Goal: Register for event/course

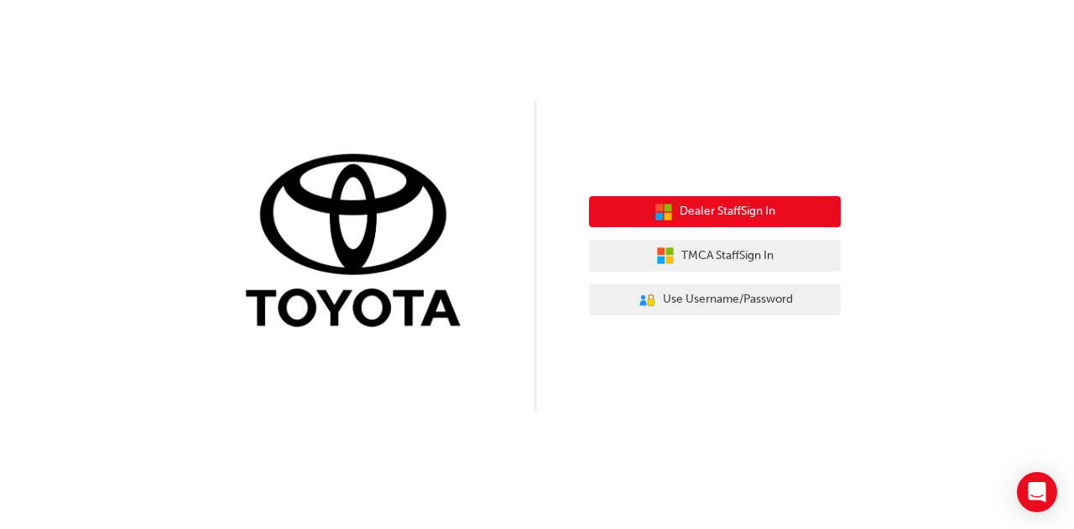
click at [749, 209] on span "Dealer Staff Sign In" at bounding box center [728, 211] width 96 height 19
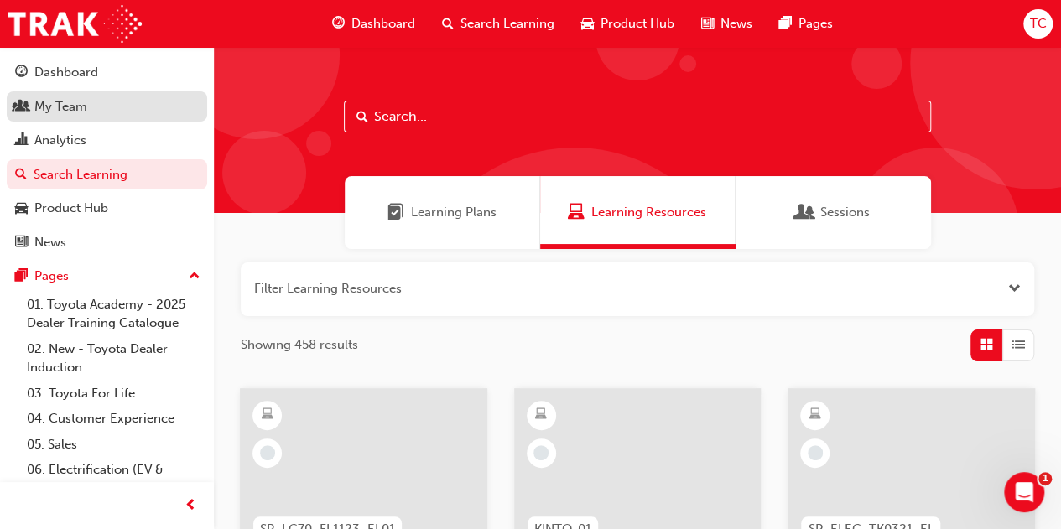
click at [108, 105] on div "My Team" at bounding box center [107, 106] width 184 height 21
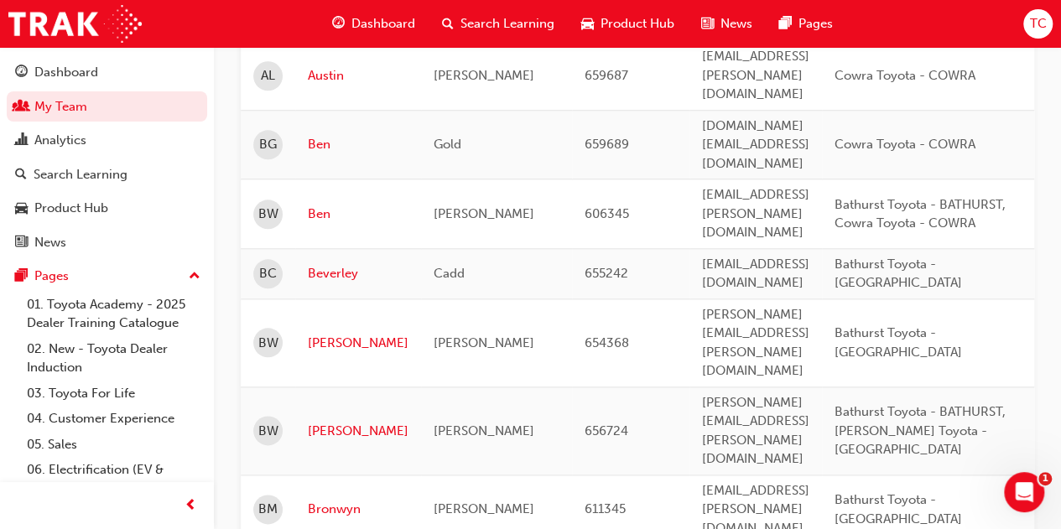
scroll to position [805, 0]
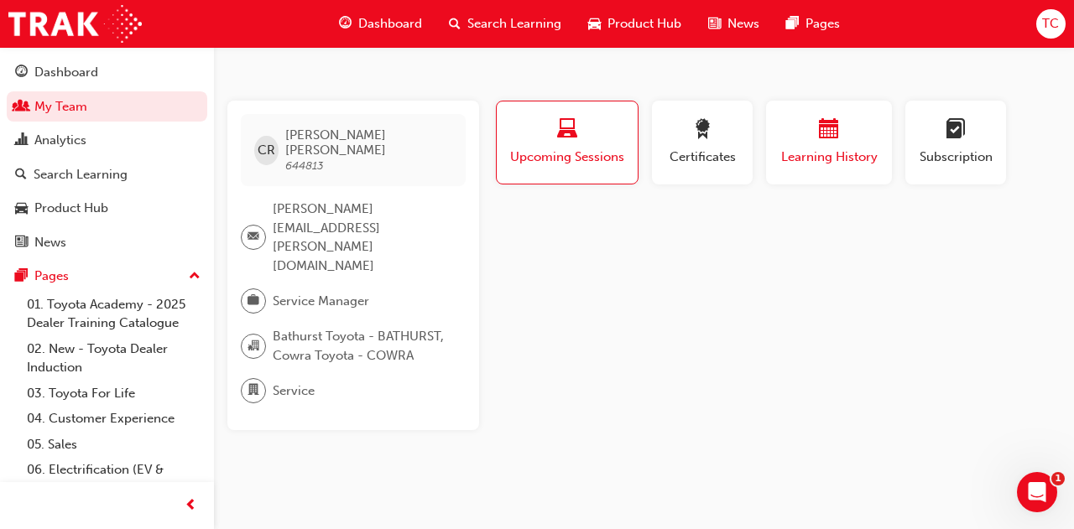
click at [858, 136] on div "button" at bounding box center [829, 132] width 101 height 26
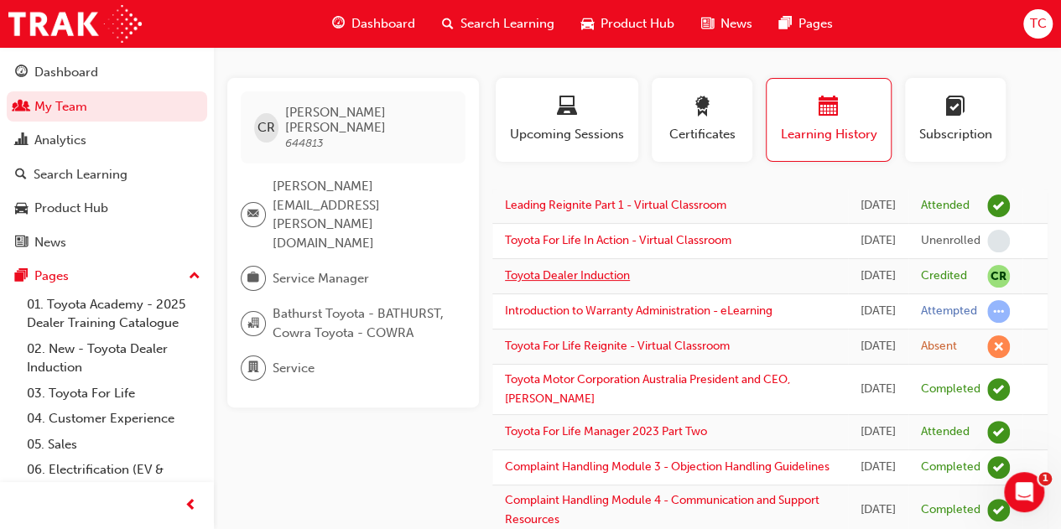
scroll to position [22, 0]
click at [478, 26] on span "Search Learning" at bounding box center [508, 23] width 94 height 19
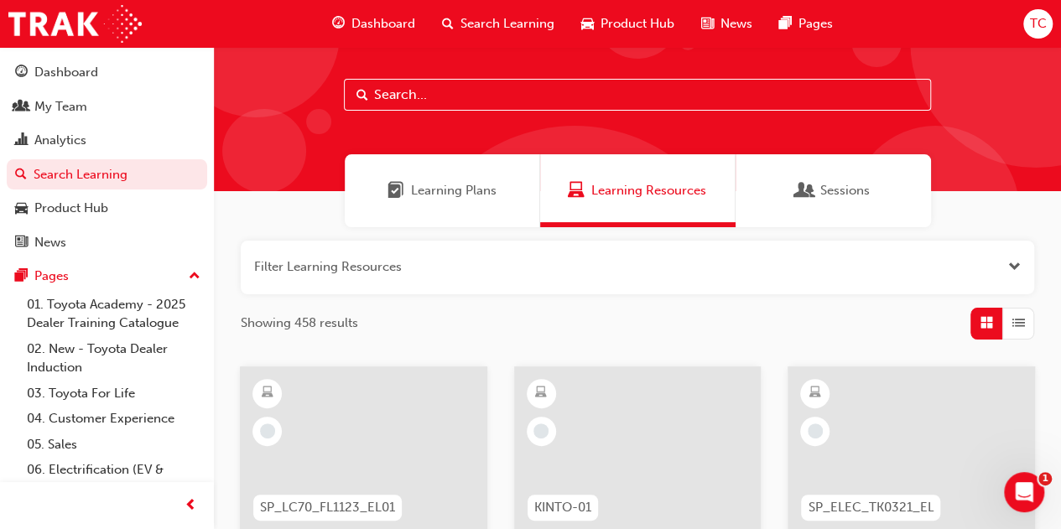
click at [467, 80] on input "text" at bounding box center [637, 95] width 587 height 32
click at [781, 190] on div "Sessions" at bounding box center [834, 190] width 196 height 73
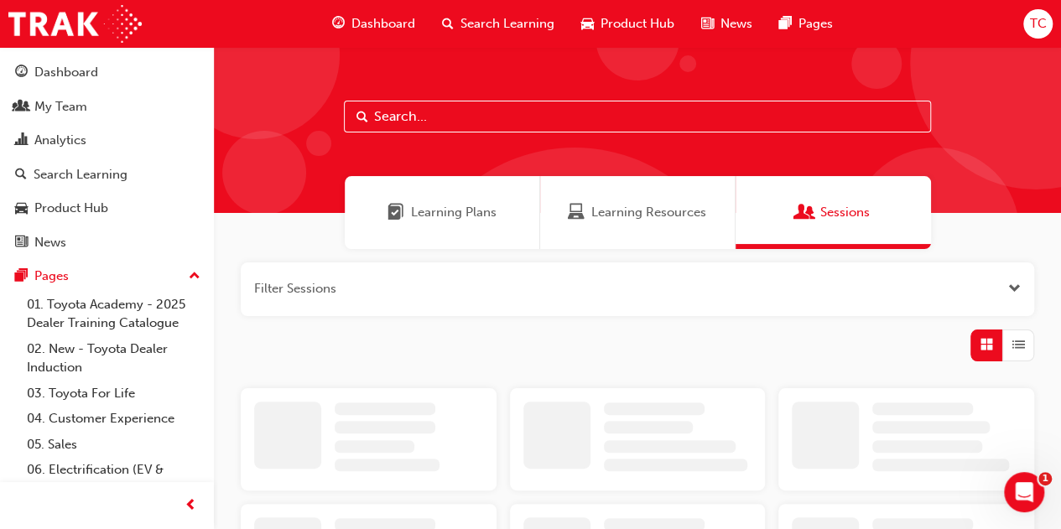
click at [785, 124] on input "text" at bounding box center [637, 117] width 587 height 32
type input "reignite part 2"
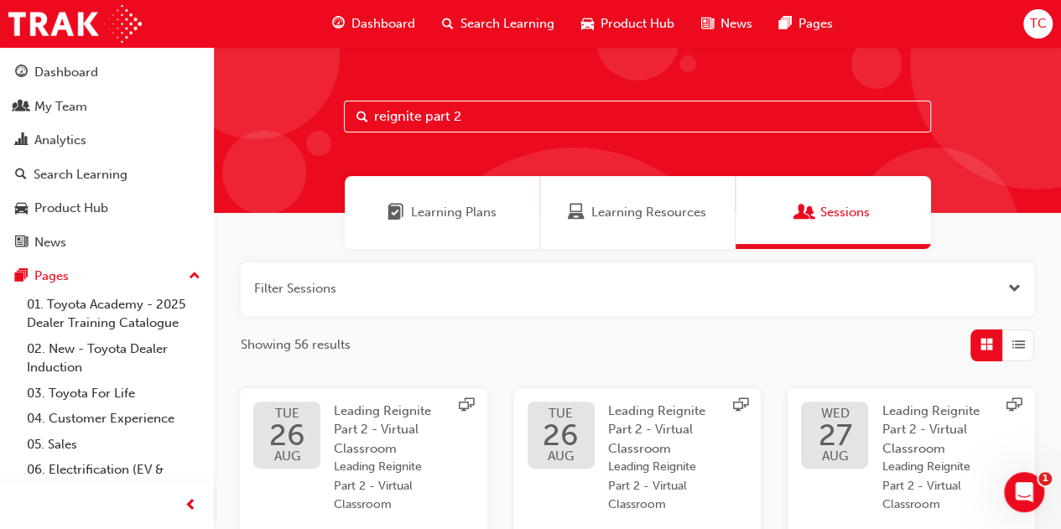
scroll to position [223, 0]
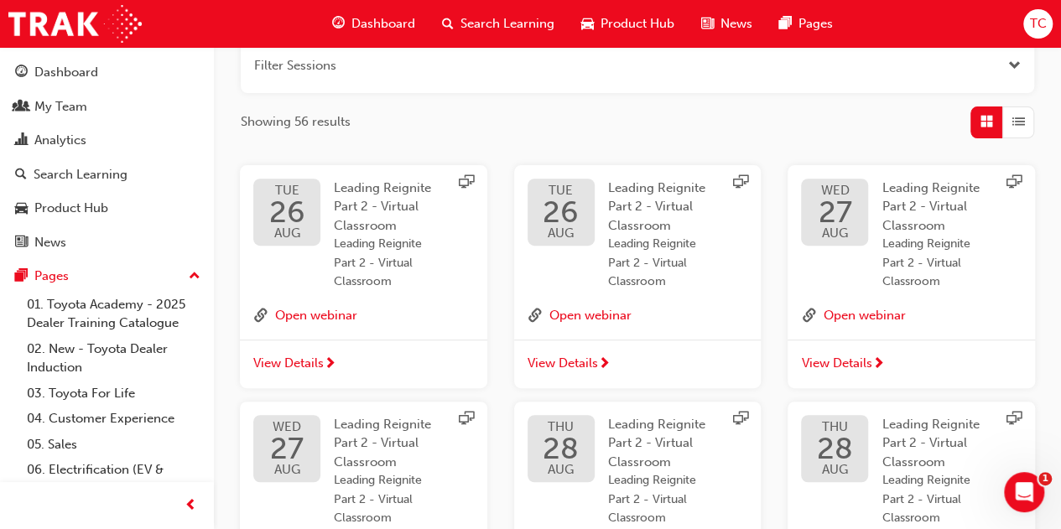
click at [326, 360] on span "next-icon" at bounding box center [330, 364] width 13 height 15
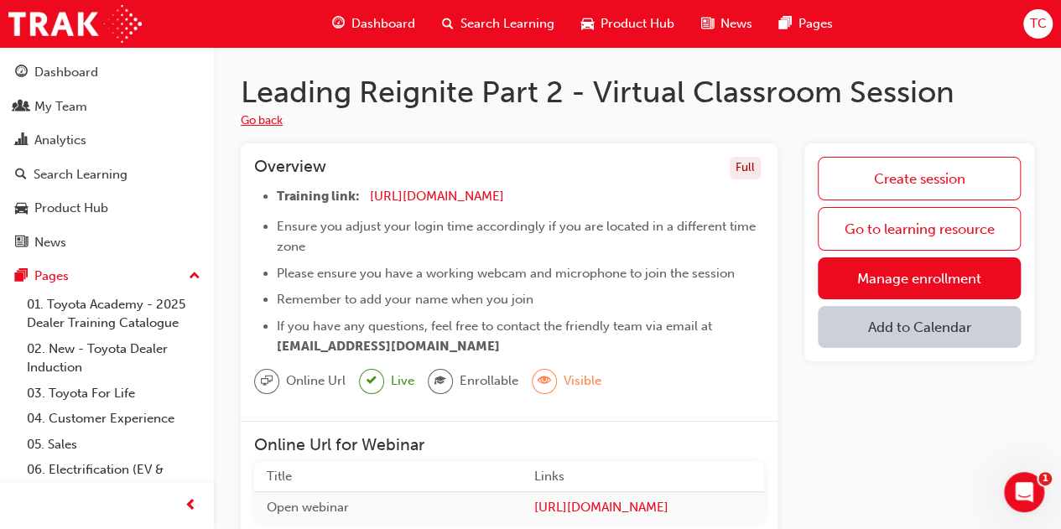
click at [274, 112] on button "Go back" at bounding box center [262, 121] width 42 height 19
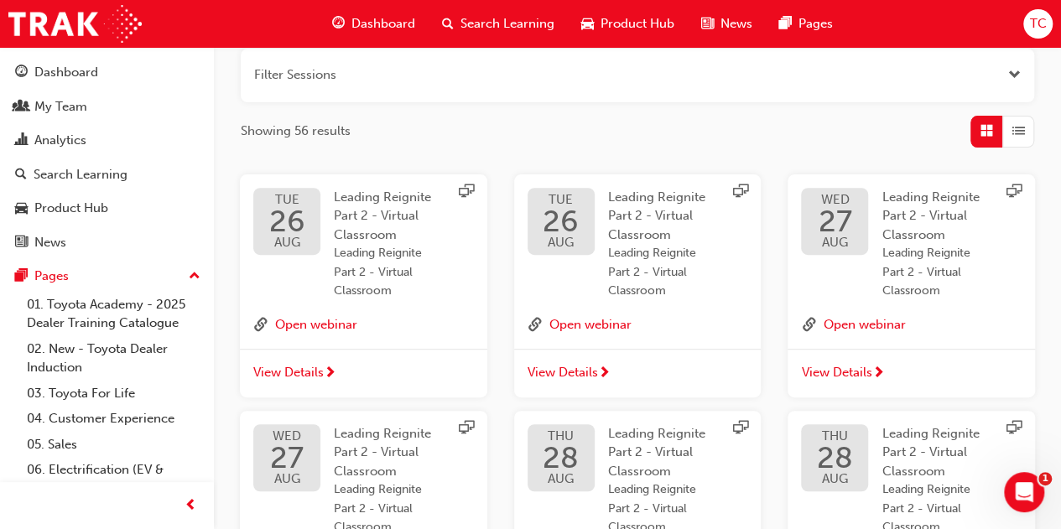
scroll to position [218, 0]
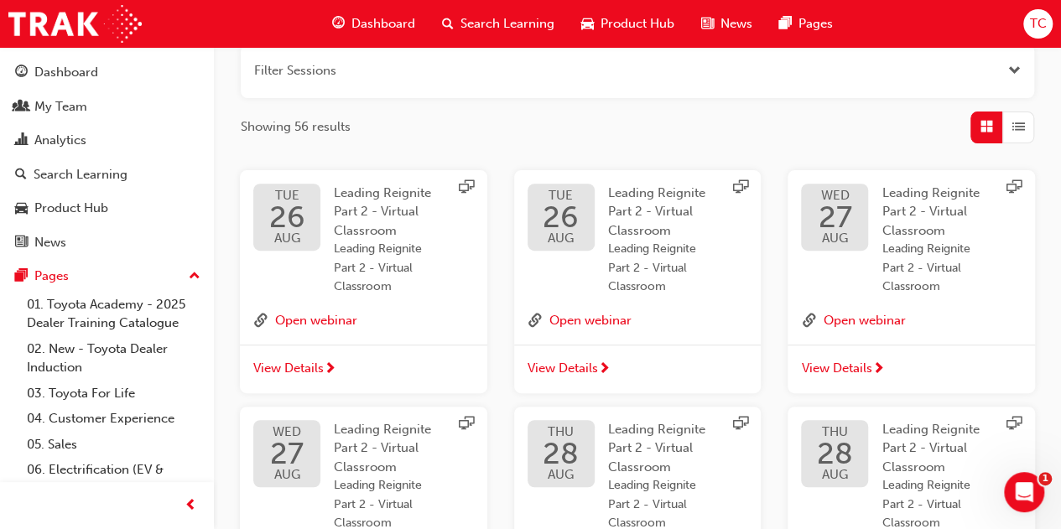
click at [975, 76] on button "button" at bounding box center [638, 71] width 794 height 54
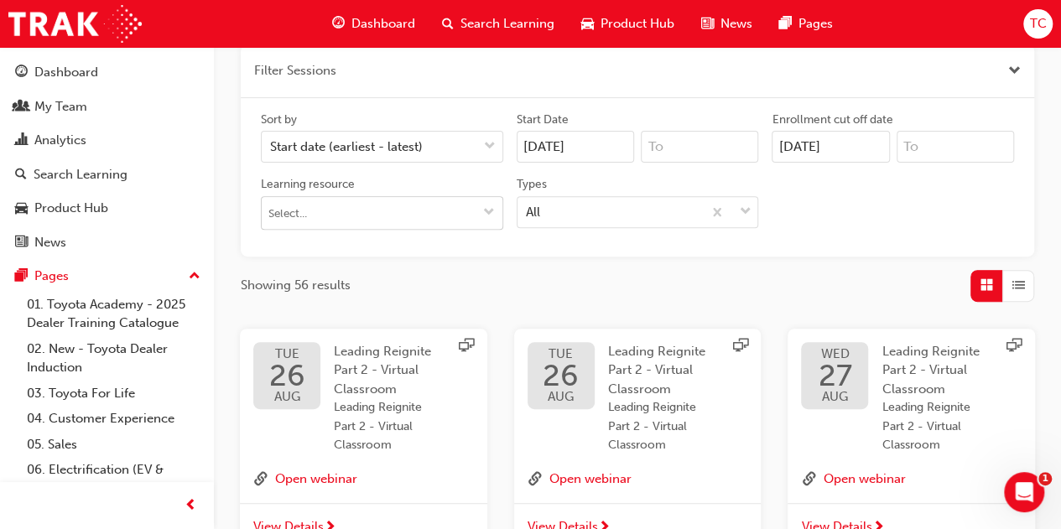
click at [403, 216] on input "Learning resource" at bounding box center [382, 213] width 241 height 32
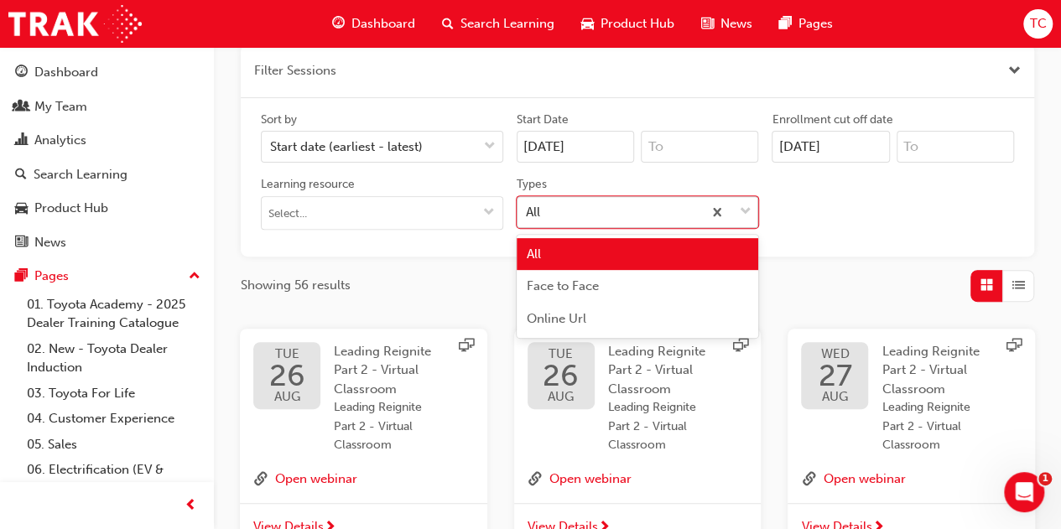
click at [601, 222] on div "All" at bounding box center [610, 211] width 185 height 29
click at [528, 218] on input "Types option All focused, 1 of 3. 3 results available. Use Up and Down to choos…" at bounding box center [527, 211] width 2 height 14
click at [601, 222] on div "All" at bounding box center [610, 211] width 185 height 29
click at [528, 218] on input "Types option All focused, 1 of 3. 3 results available. Use Up and Down to choos…" at bounding box center [527, 211] width 2 height 14
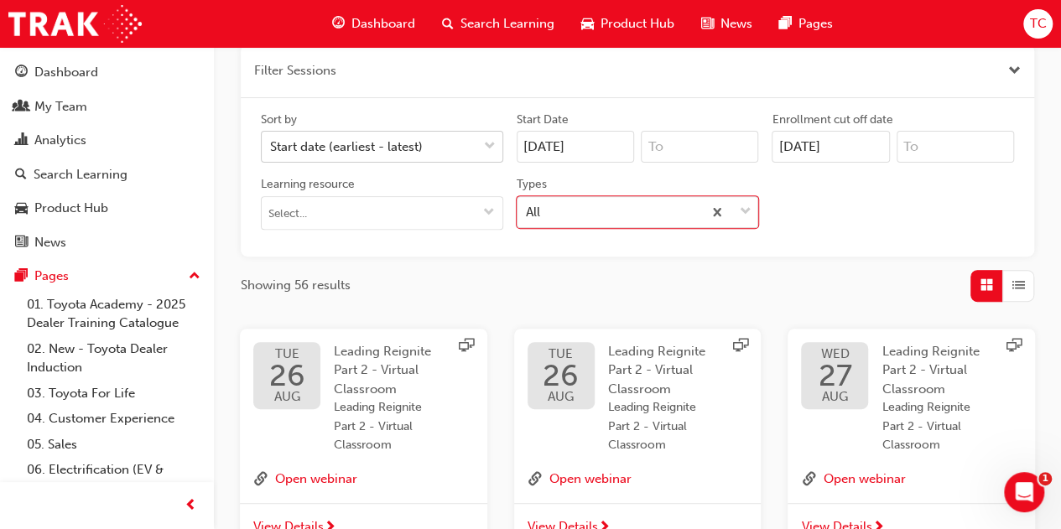
click at [425, 132] on div "Start date (earliest - latest)" at bounding box center [382, 147] width 242 height 32
click at [272, 139] on input "Sort by Start date (earliest - latest)" at bounding box center [271, 146] width 2 height 14
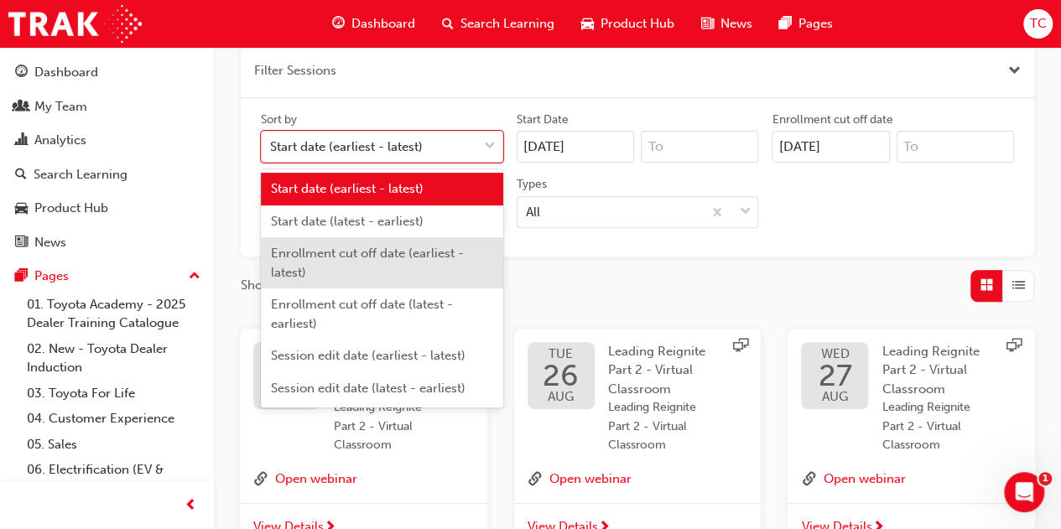
click at [446, 265] on div "Enrollment cut off date (earliest - latest)" at bounding box center [382, 262] width 242 height 51
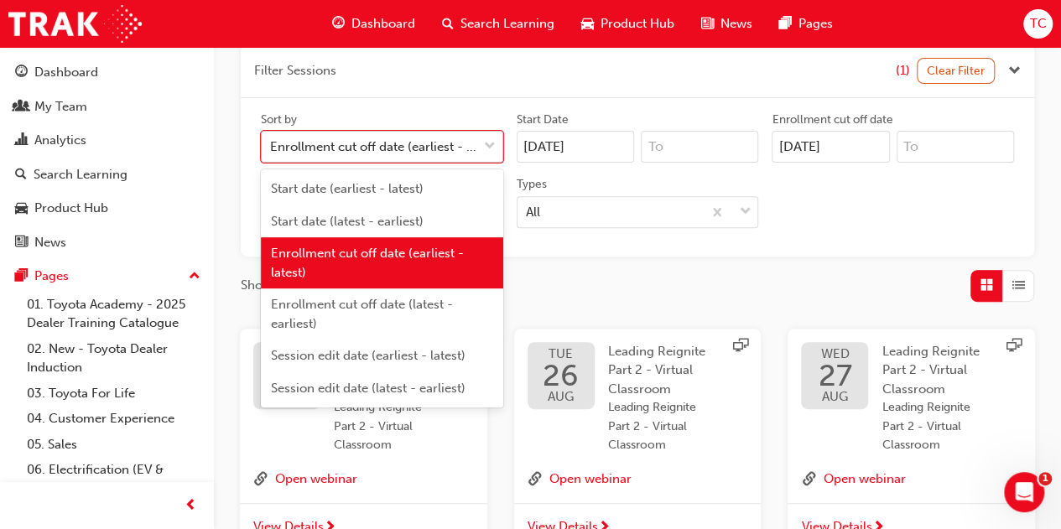
click at [490, 149] on span "down-icon" at bounding box center [490, 147] width 12 height 22
click at [272, 149] on input "Sort by option Enrollment cut off date (earliest - latest), selected. option En…" at bounding box center [271, 146] width 2 height 14
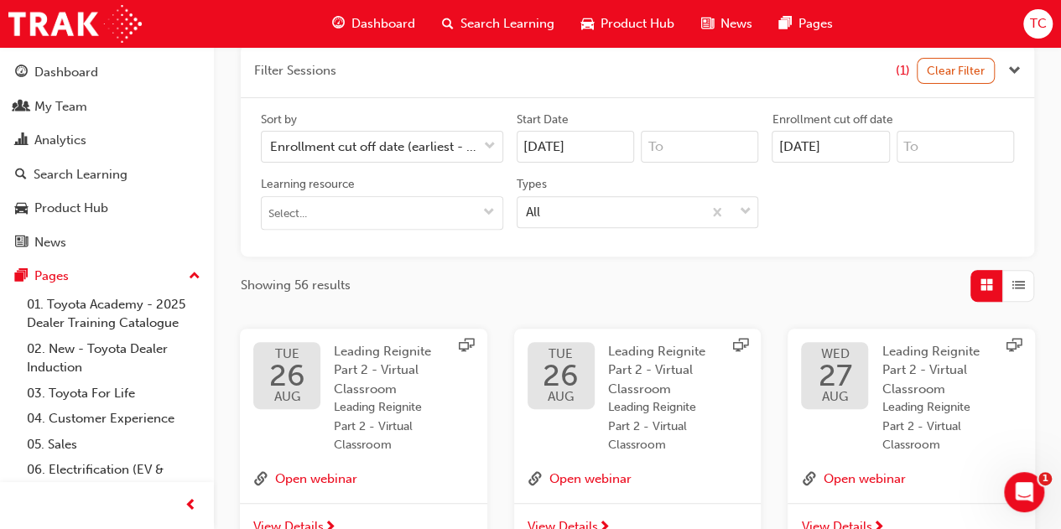
click at [587, 262] on div "Filter Sessions (1) Clear Filter Sort by Enrollment cut off date (earliest - la…" at bounding box center [638, 173] width 794 height 258
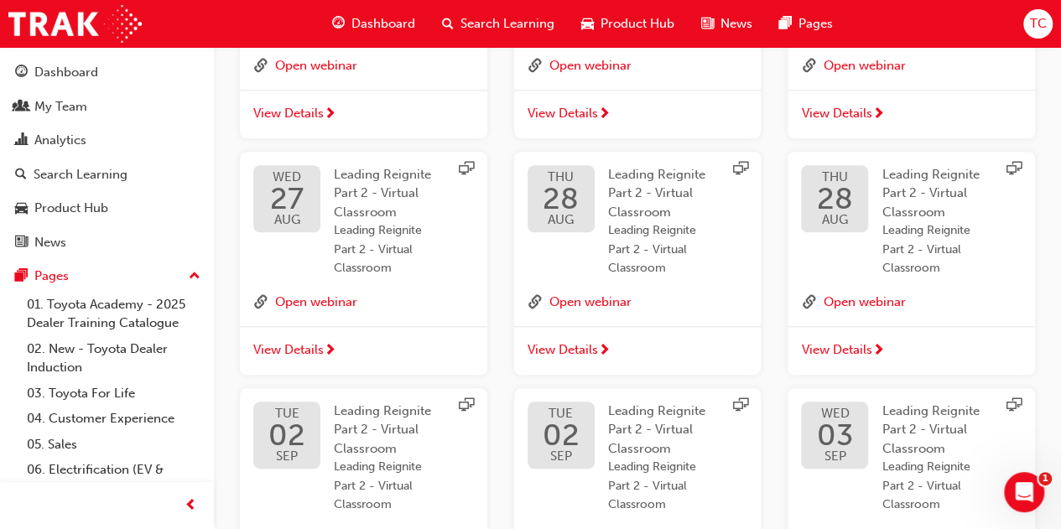
scroll to position [722, 0]
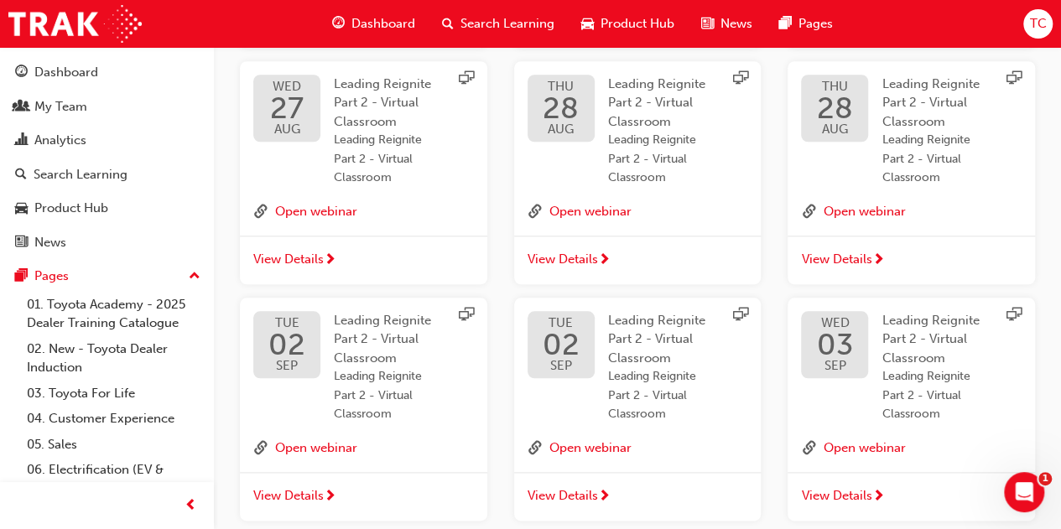
click at [321, 114] on div "WED 27 AUG Leading Reignite Part 2 - Virtual Classroom Leading Reignite Part 2 …" at bounding box center [363, 131] width 221 height 113
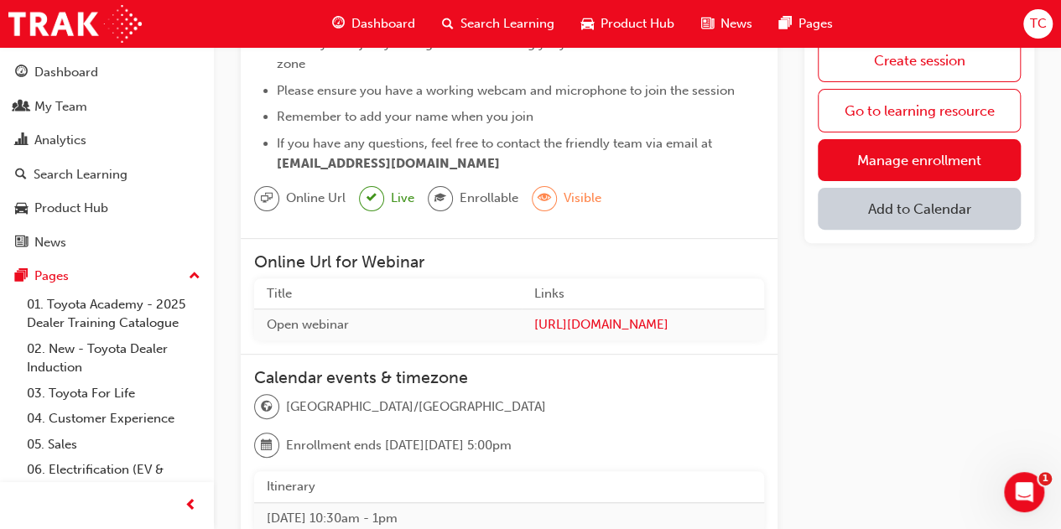
scroll to position [188, 0]
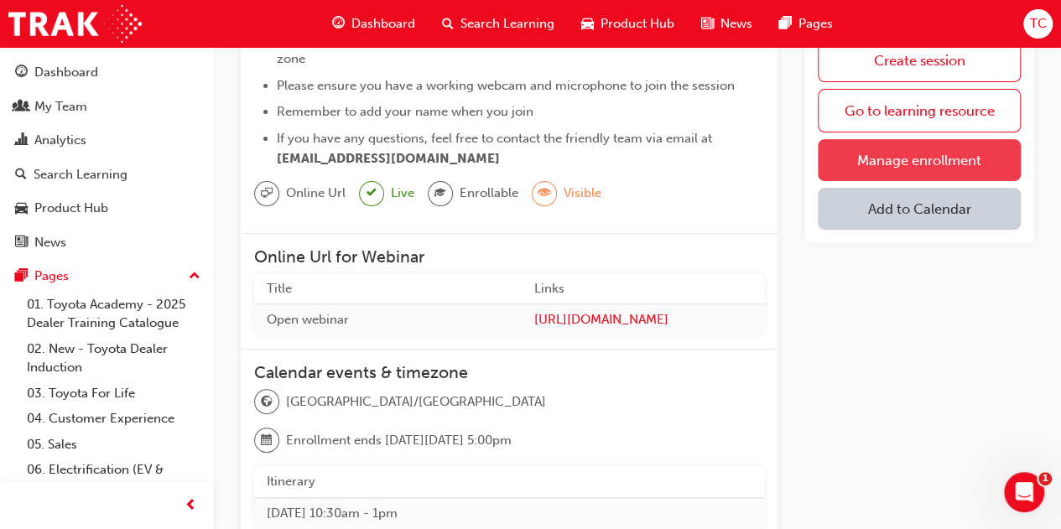
click at [899, 156] on link "Manage enrollment" at bounding box center [919, 160] width 203 height 42
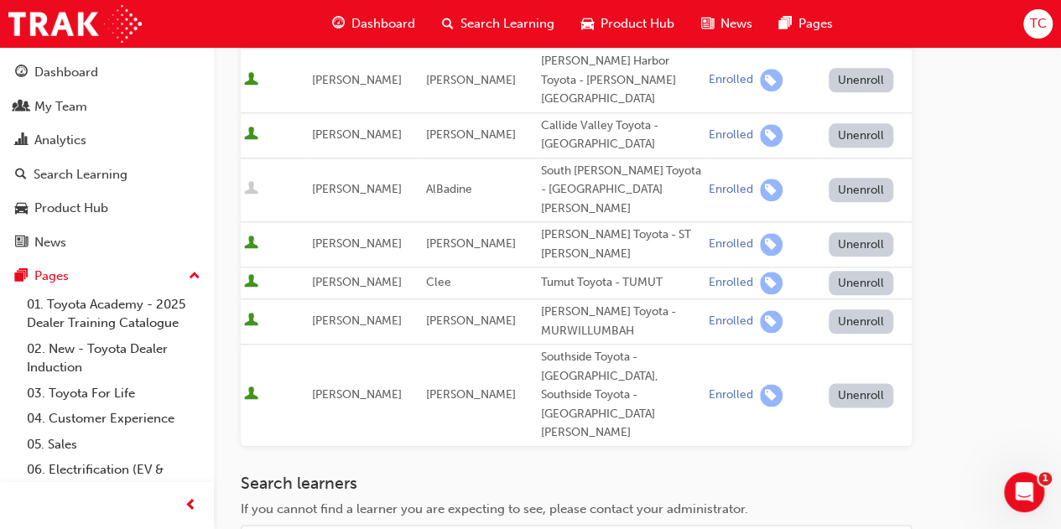
scroll to position [835, 0]
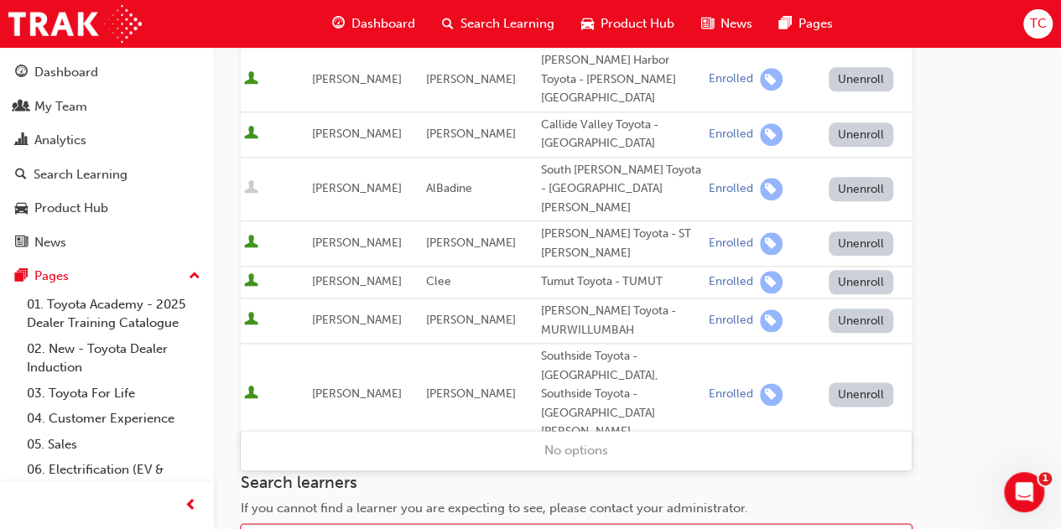
type input "reid"
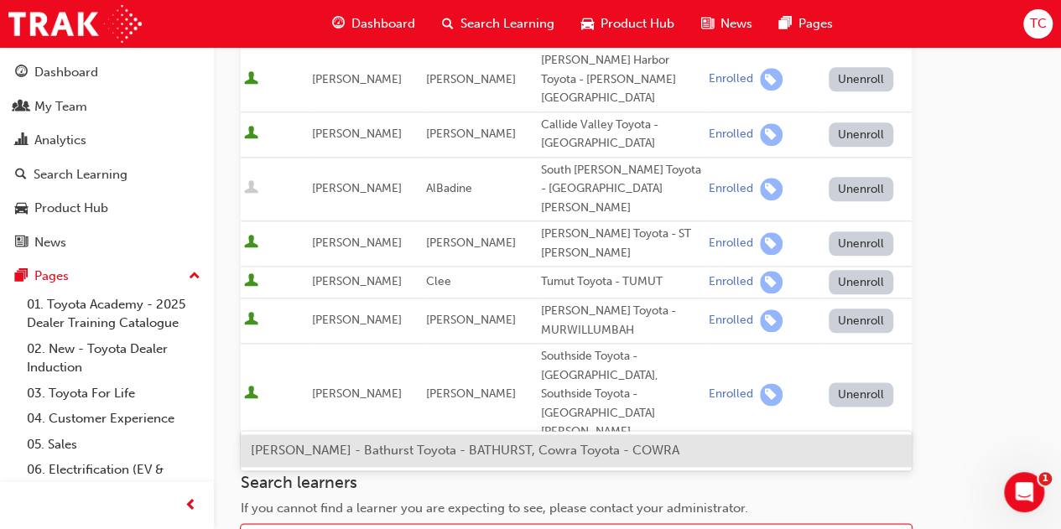
click at [378, 447] on span "Chris Reid - Bathurst Toyota - BATHURST, Cowra Toyota - COWRA" at bounding box center [465, 450] width 429 height 15
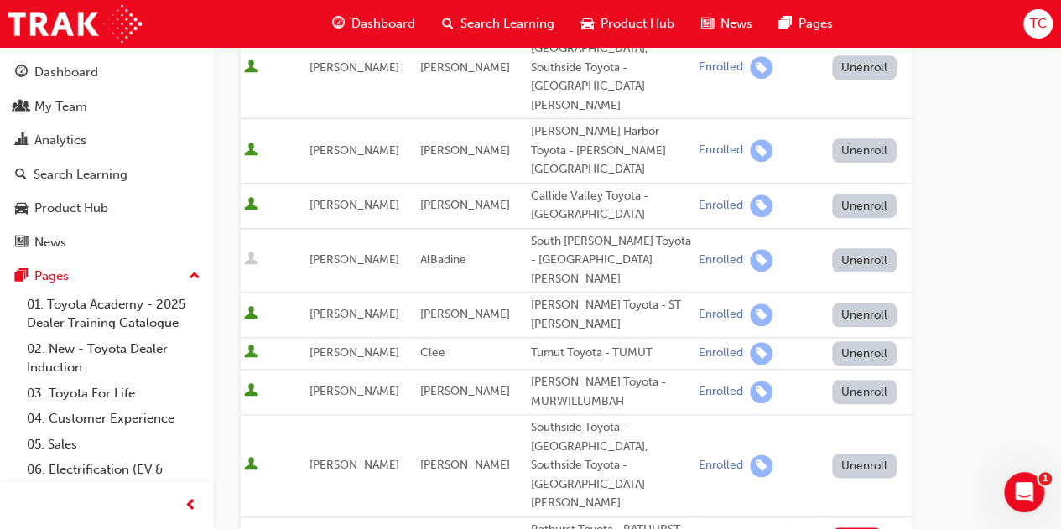
scroll to position [770, 0]
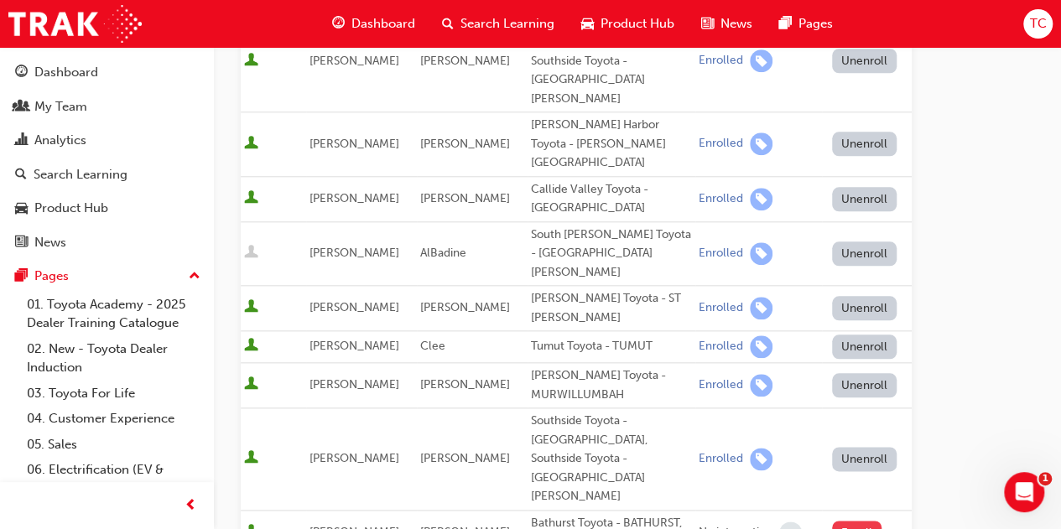
click at [832, 521] on button "Enroll" at bounding box center [857, 533] width 50 height 24
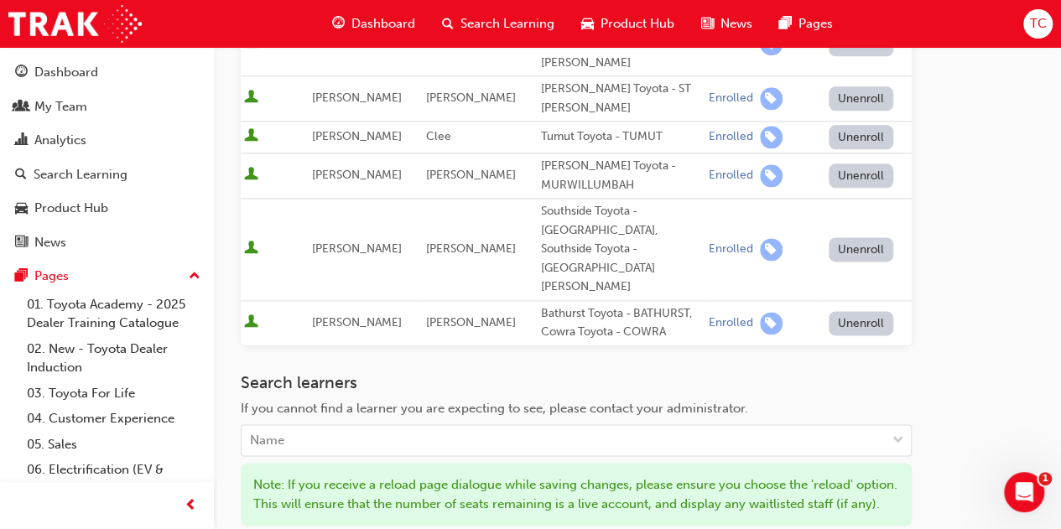
scroll to position [982, 0]
click at [831, 425] on div "Name" at bounding box center [564, 439] width 644 height 29
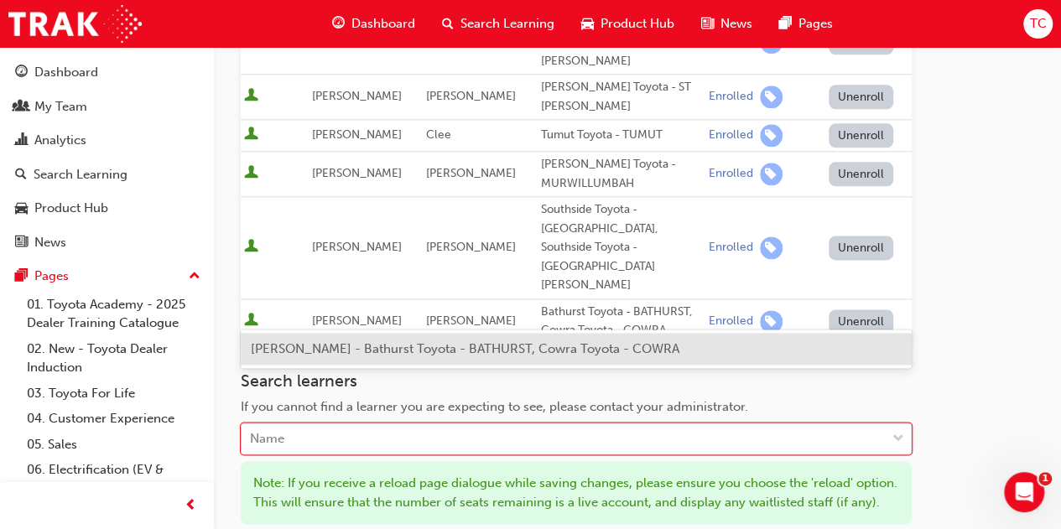
click at [661, 364] on div "Chris Reid - Bathurst Toyota - BATHURST, Cowra Toyota - COWRA" at bounding box center [576, 349] width 671 height 33
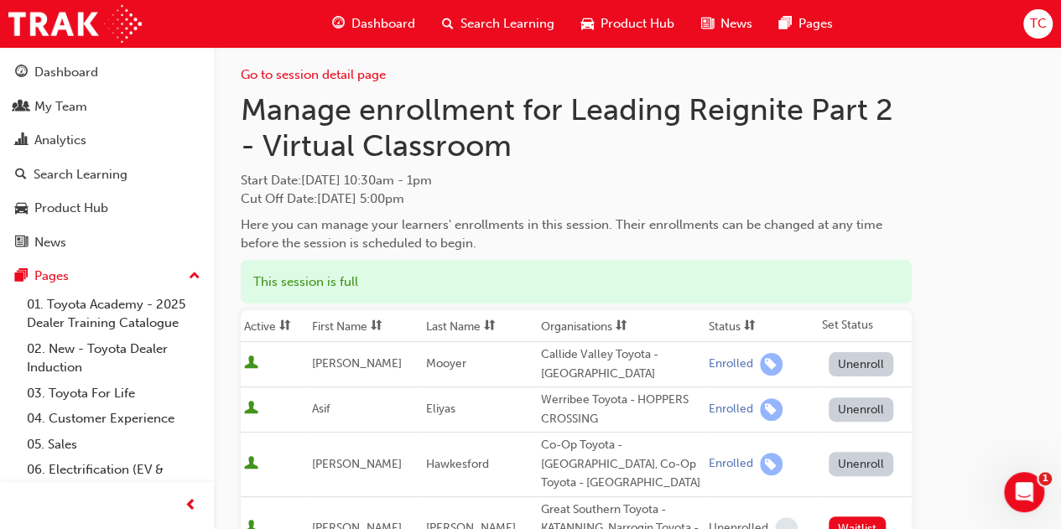
scroll to position [0, 0]
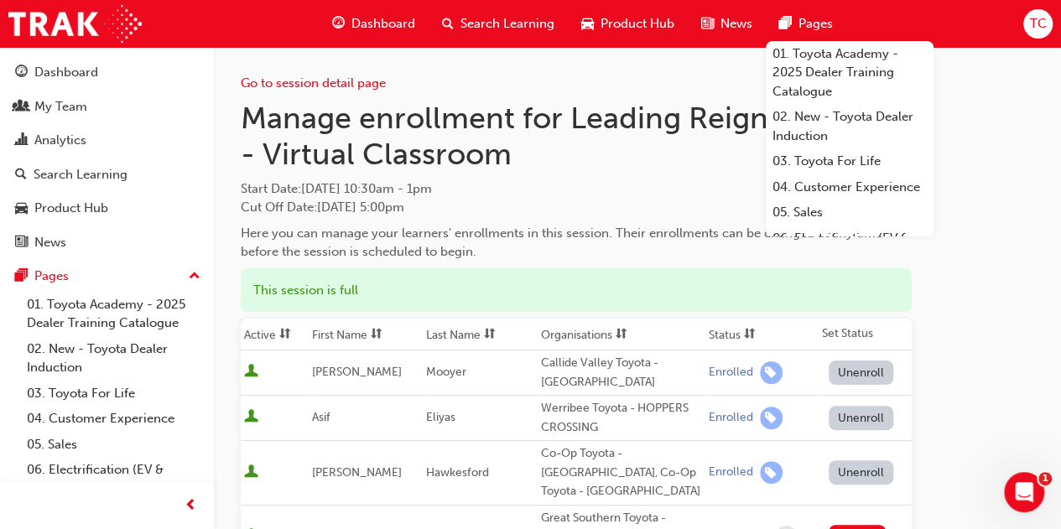
click at [487, 25] on span "Search Learning" at bounding box center [508, 23] width 94 height 19
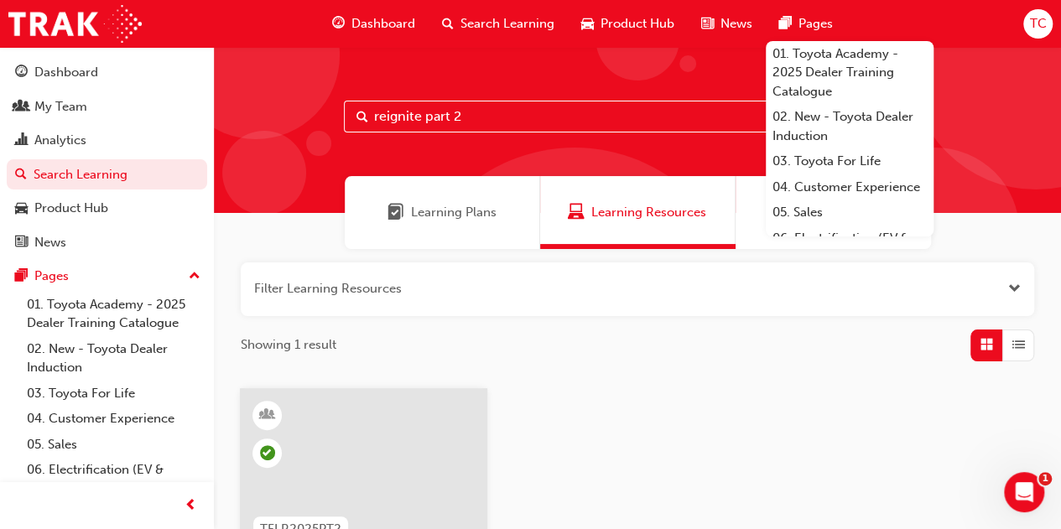
click at [467, 123] on input "reignite part 2" at bounding box center [637, 117] width 587 height 32
type input "marketing"
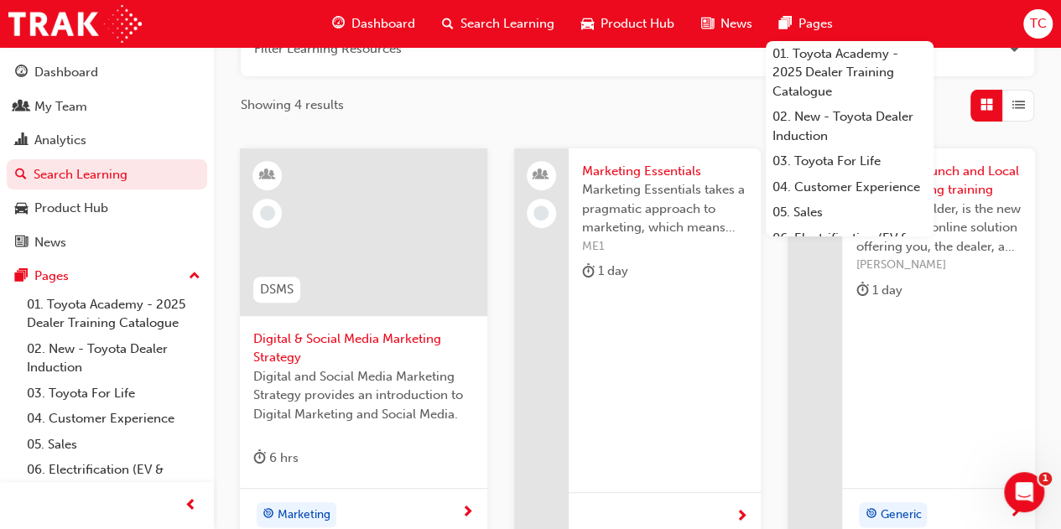
scroll to position [251, 0]
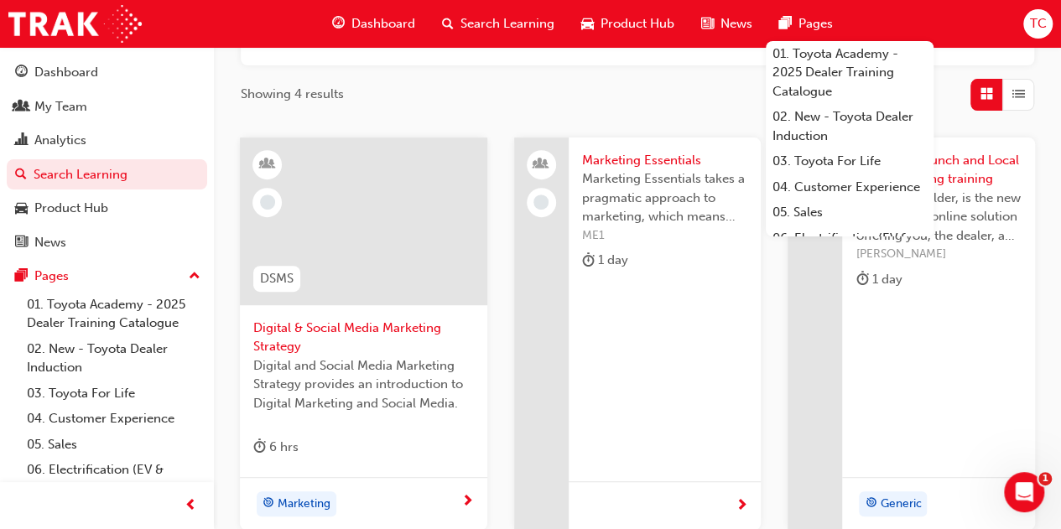
click at [681, 156] on span "Marketing Essentials" at bounding box center [665, 160] width 166 height 19
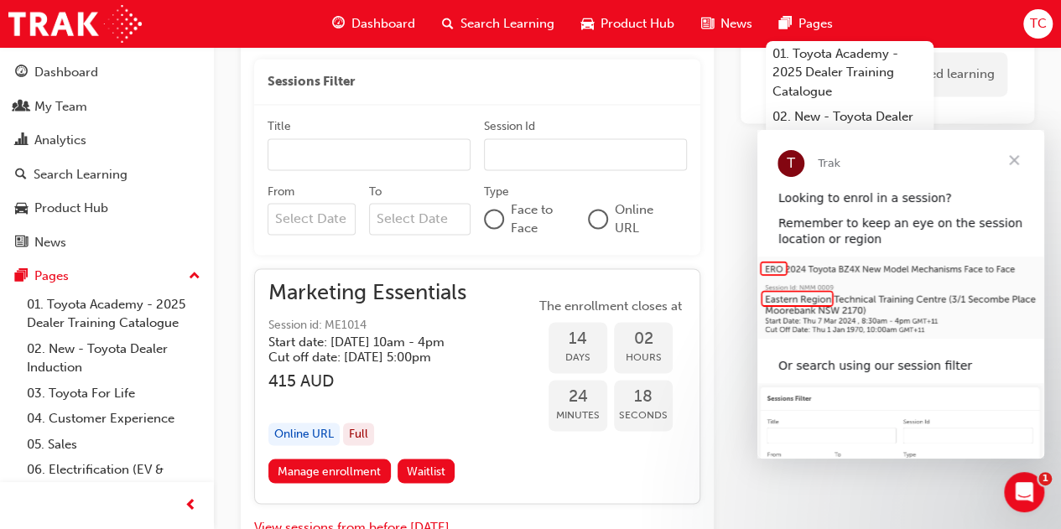
click at [1012, 158] on span "Close" at bounding box center [1014, 160] width 60 height 60
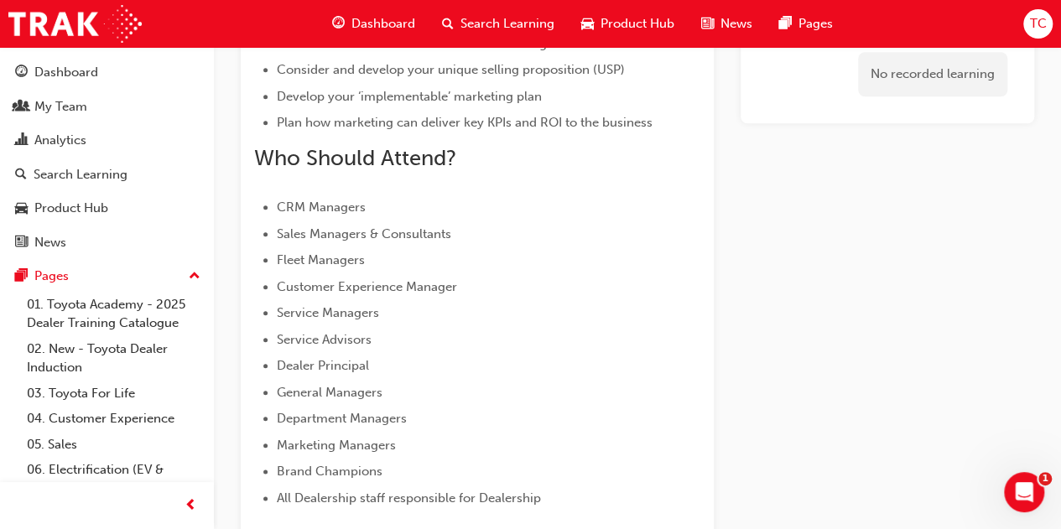
scroll to position [756, 0]
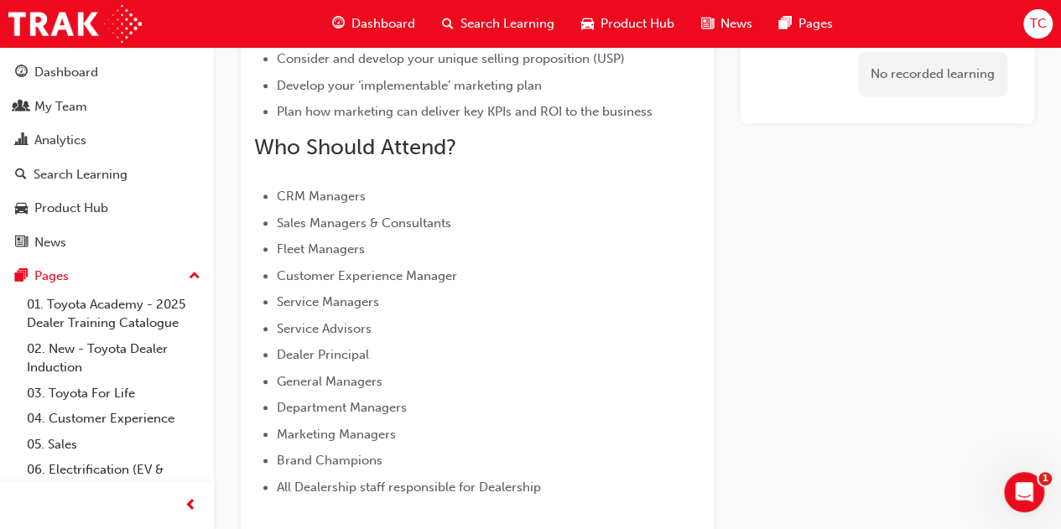
click at [488, 31] on span "Search Learning" at bounding box center [508, 23] width 94 height 19
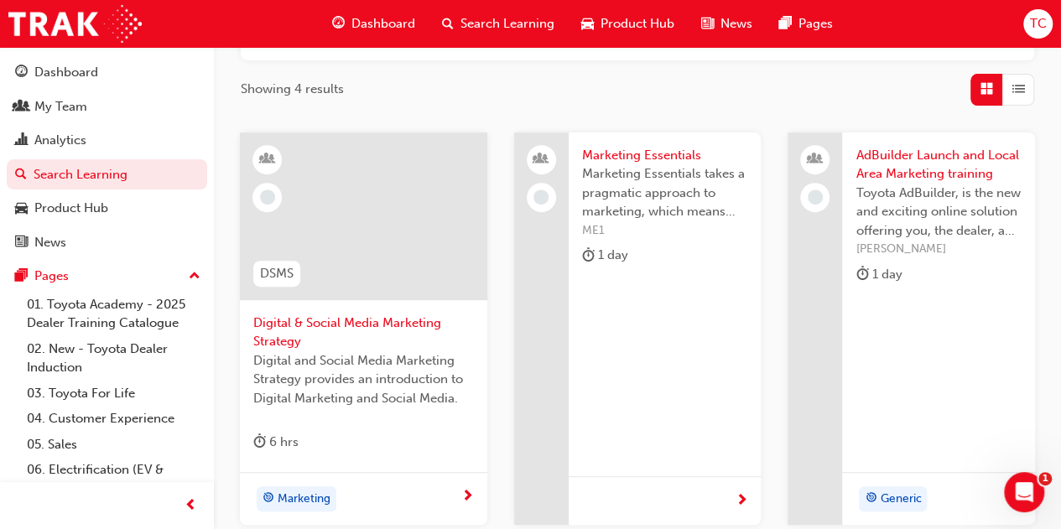
scroll to position [64, 0]
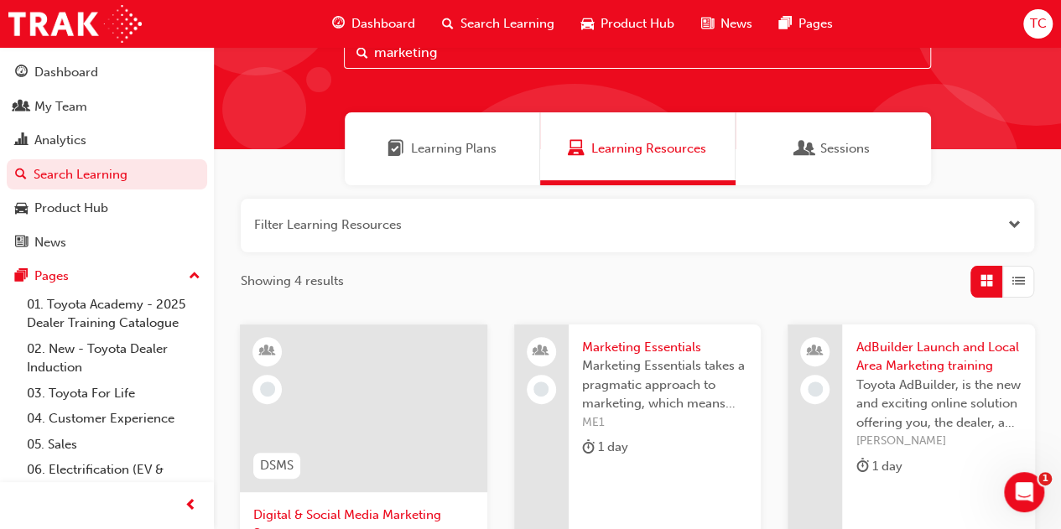
click at [476, 60] on input "marketing" at bounding box center [637, 53] width 587 height 32
type input "customer experience"
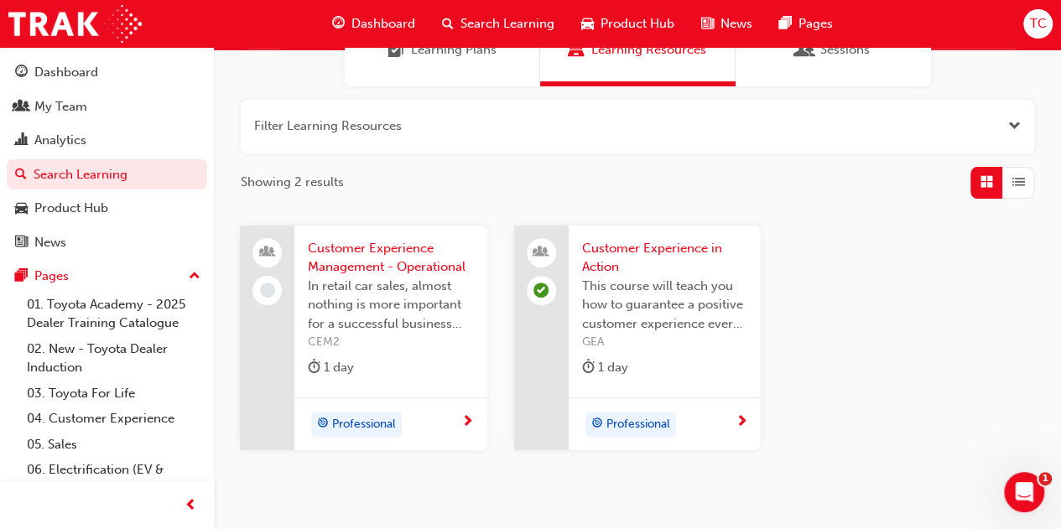
scroll to position [245, 0]
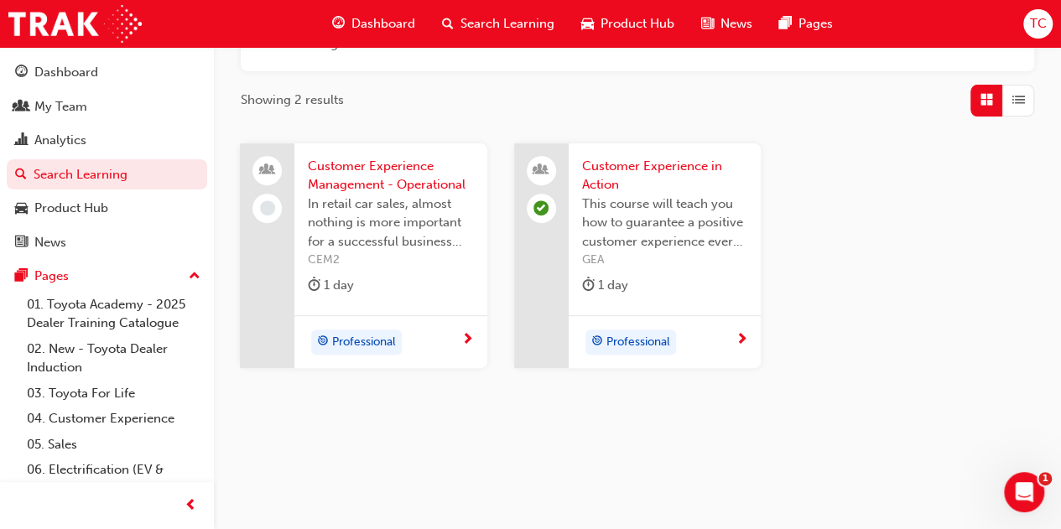
click at [401, 182] on span "Customer Experience Management - Operational" at bounding box center [391, 176] width 166 height 38
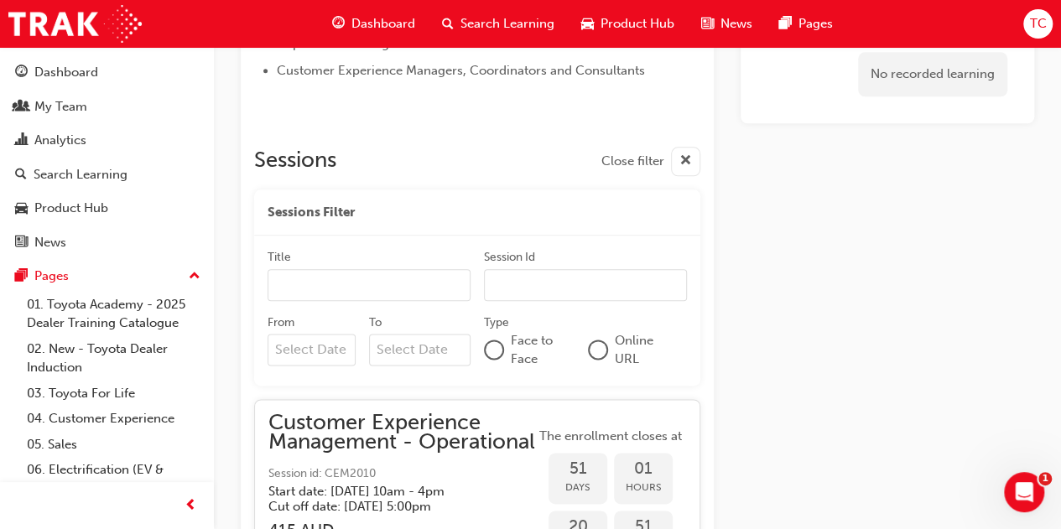
scroll to position [851, 0]
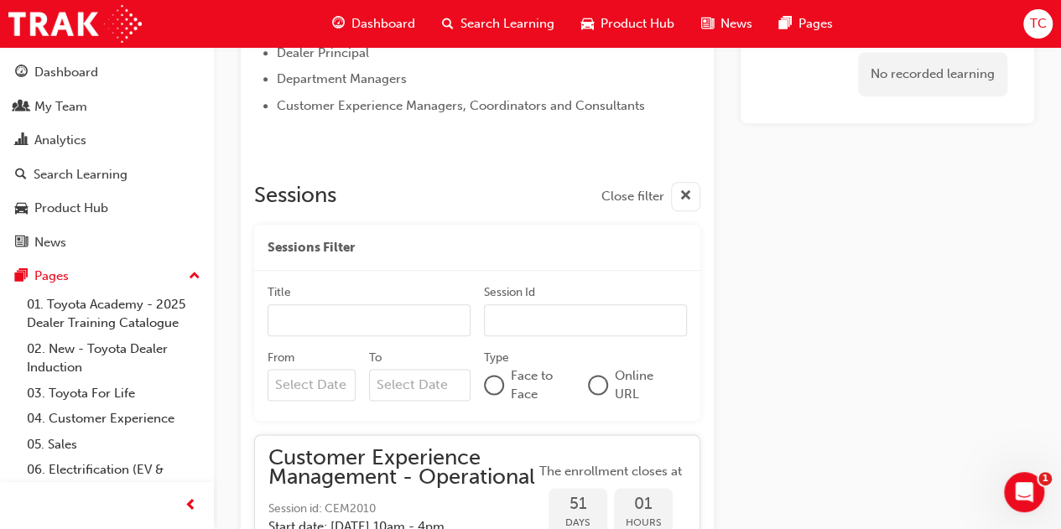
click at [496, 12] on div "Search Learning" at bounding box center [498, 24] width 139 height 34
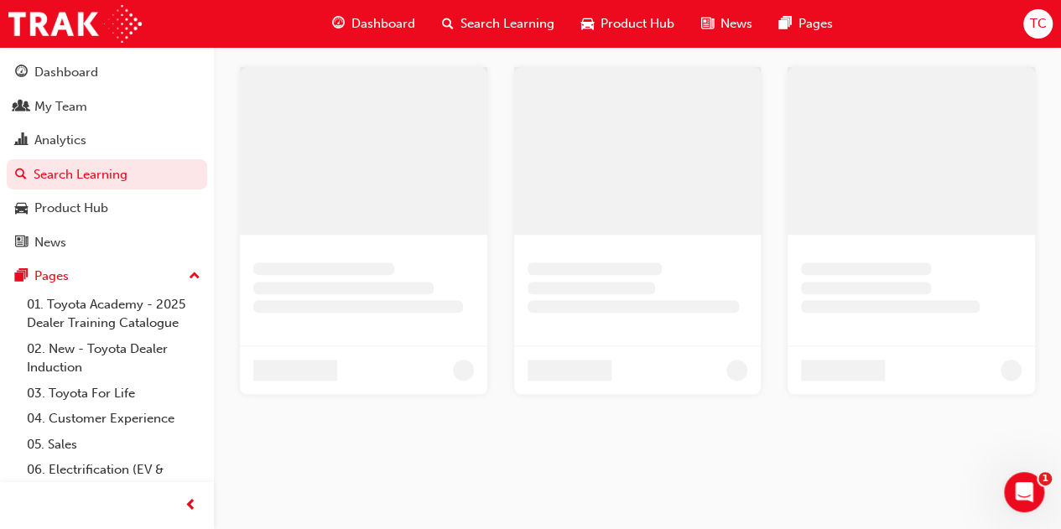
scroll to position [245, 0]
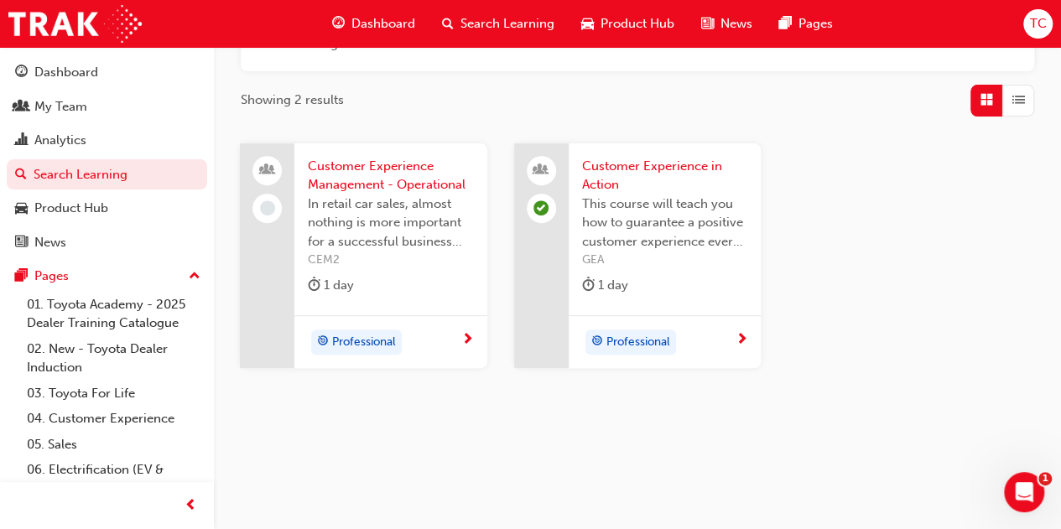
click at [619, 145] on div "Customer Experience in Action This course will teach you how to guarantee a pos…" at bounding box center [665, 229] width 193 height 173
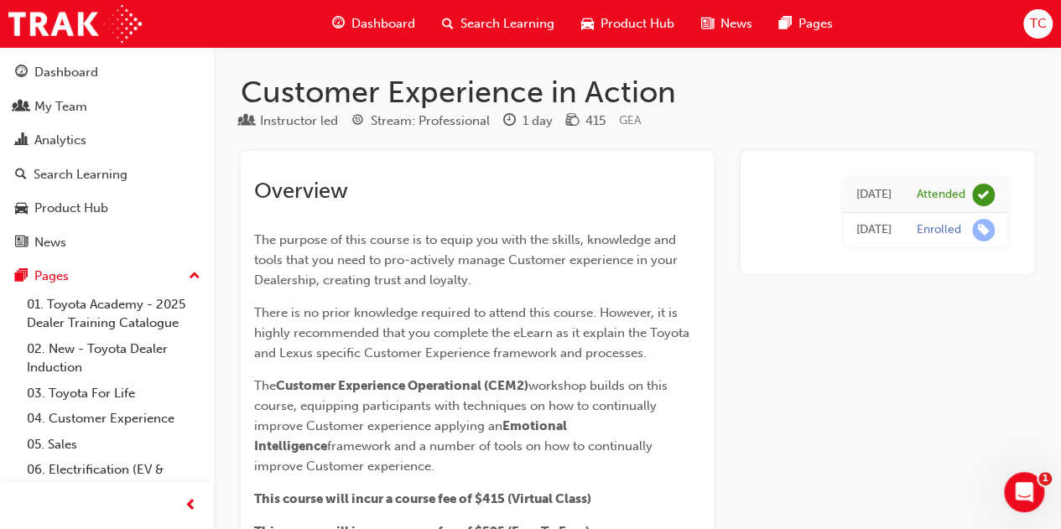
click at [497, 17] on span "Search Learning" at bounding box center [508, 23] width 94 height 19
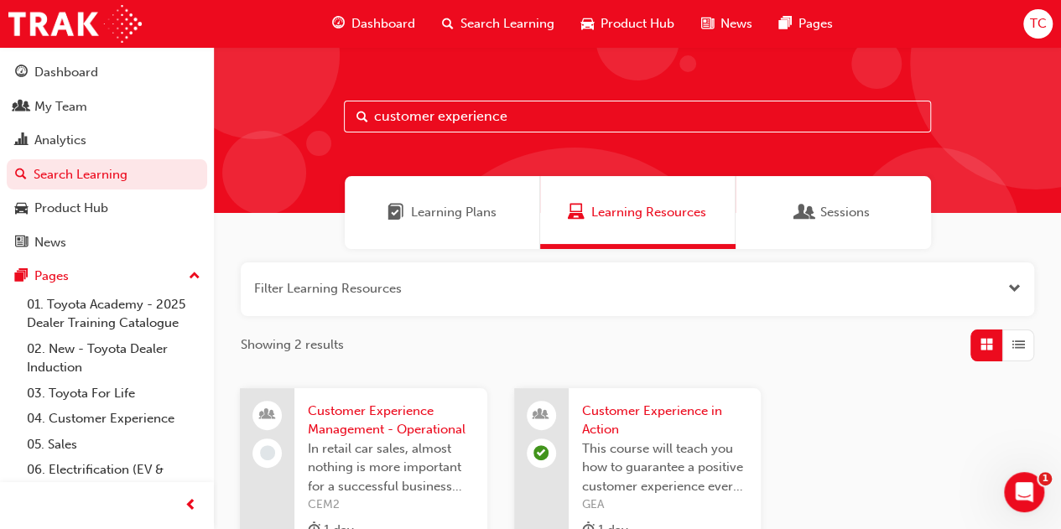
click at [408, 109] on input "customer experience" at bounding box center [637, 117] width 587 height 32
type input "customer"
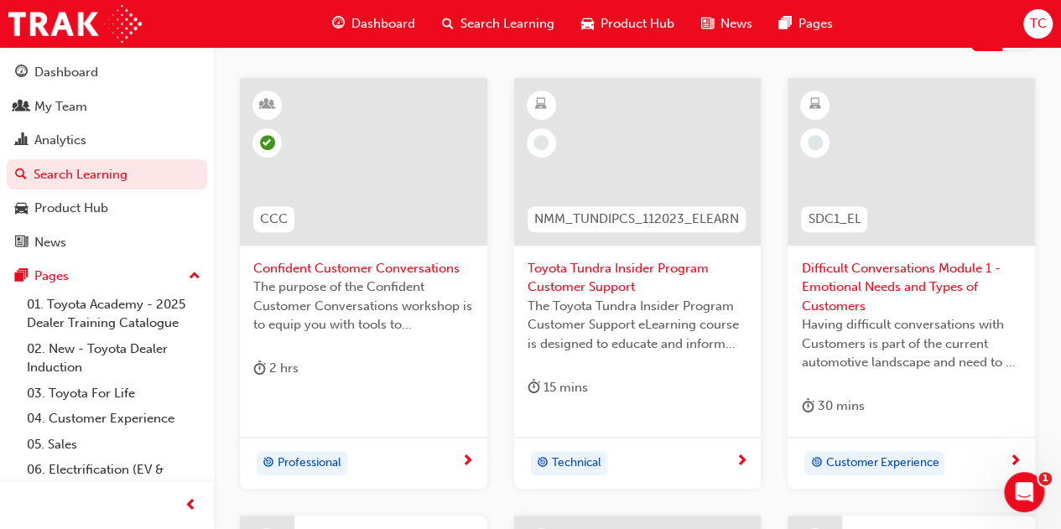
scroll to position [309, 0]
click at [833, 271] on span "Difficult Conversations Module 1 - Emotional Needs and Types of Customers" at bounding box center [911, 289] width 221 height 57
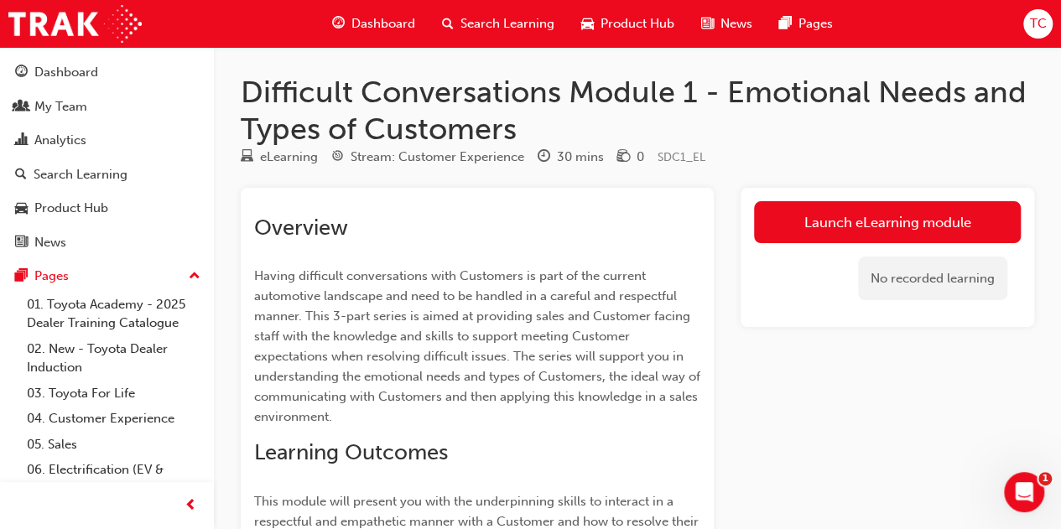
click at [399, 309] on span "Having difficult conversations with Customers is part of the current automotive…" at bounding box center [479, 347] width 450 height 156
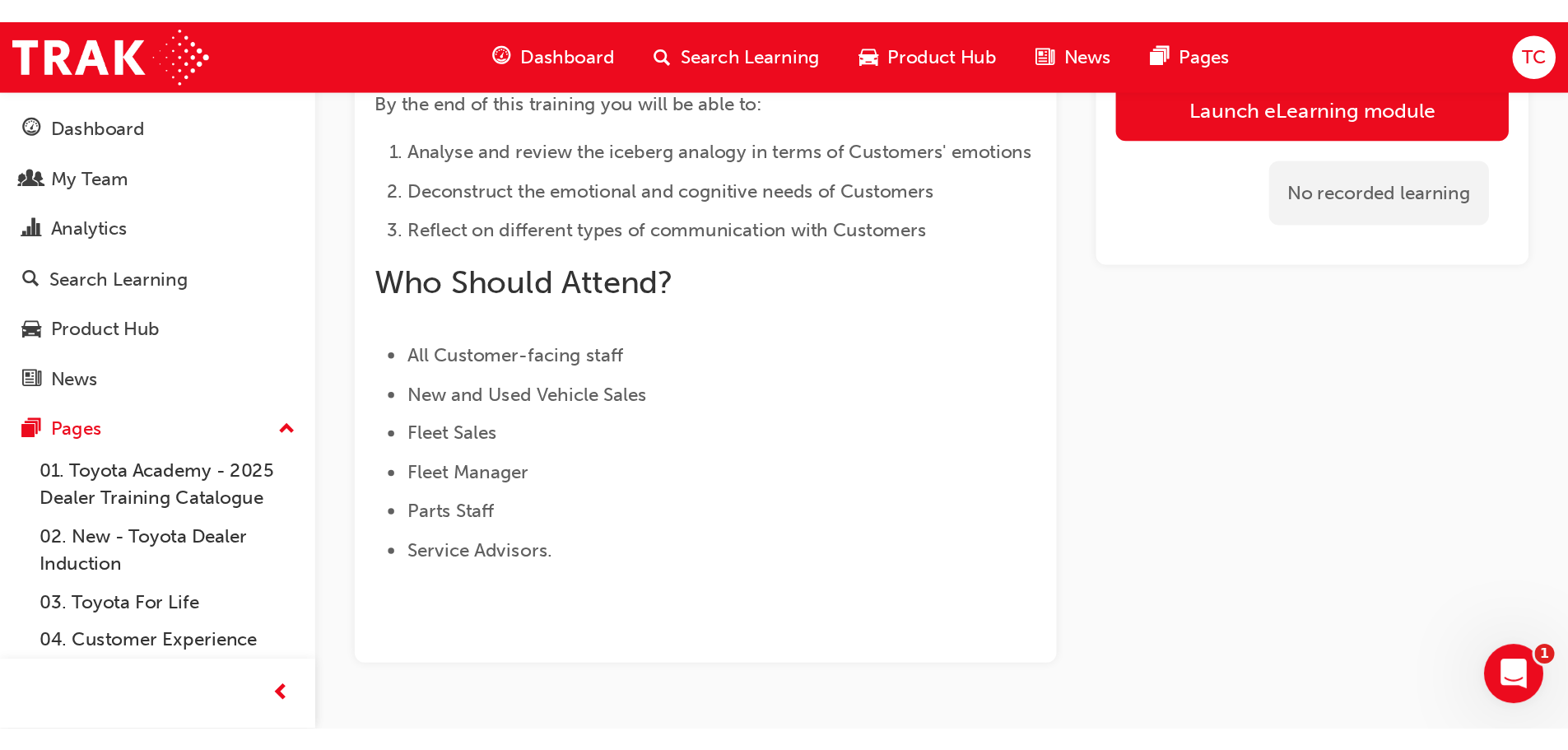
scroll to position [241, 0]
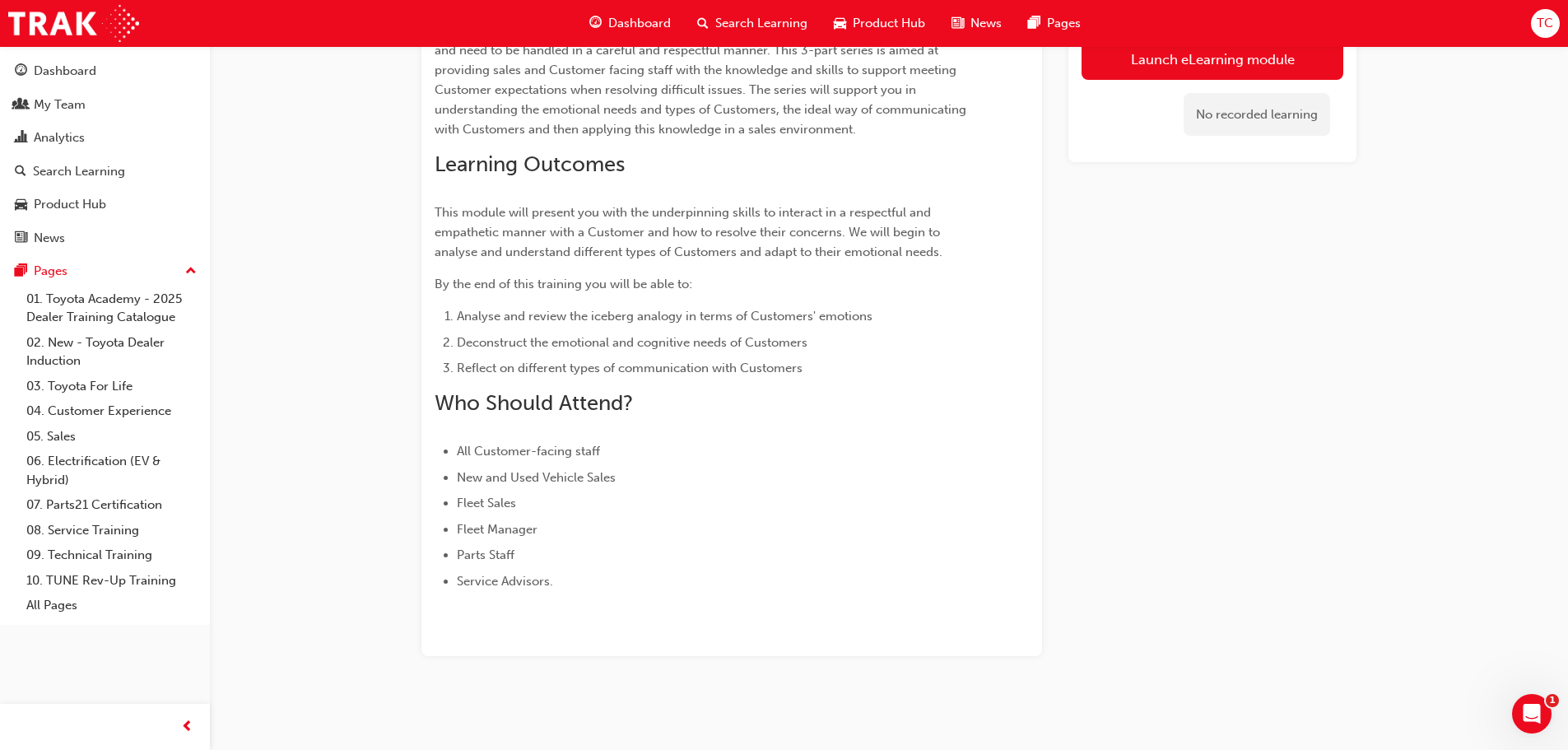
click at [960, 485] on li "New and Used Vehicle Sales" at bounding box center [713, 478] width 513 height 20
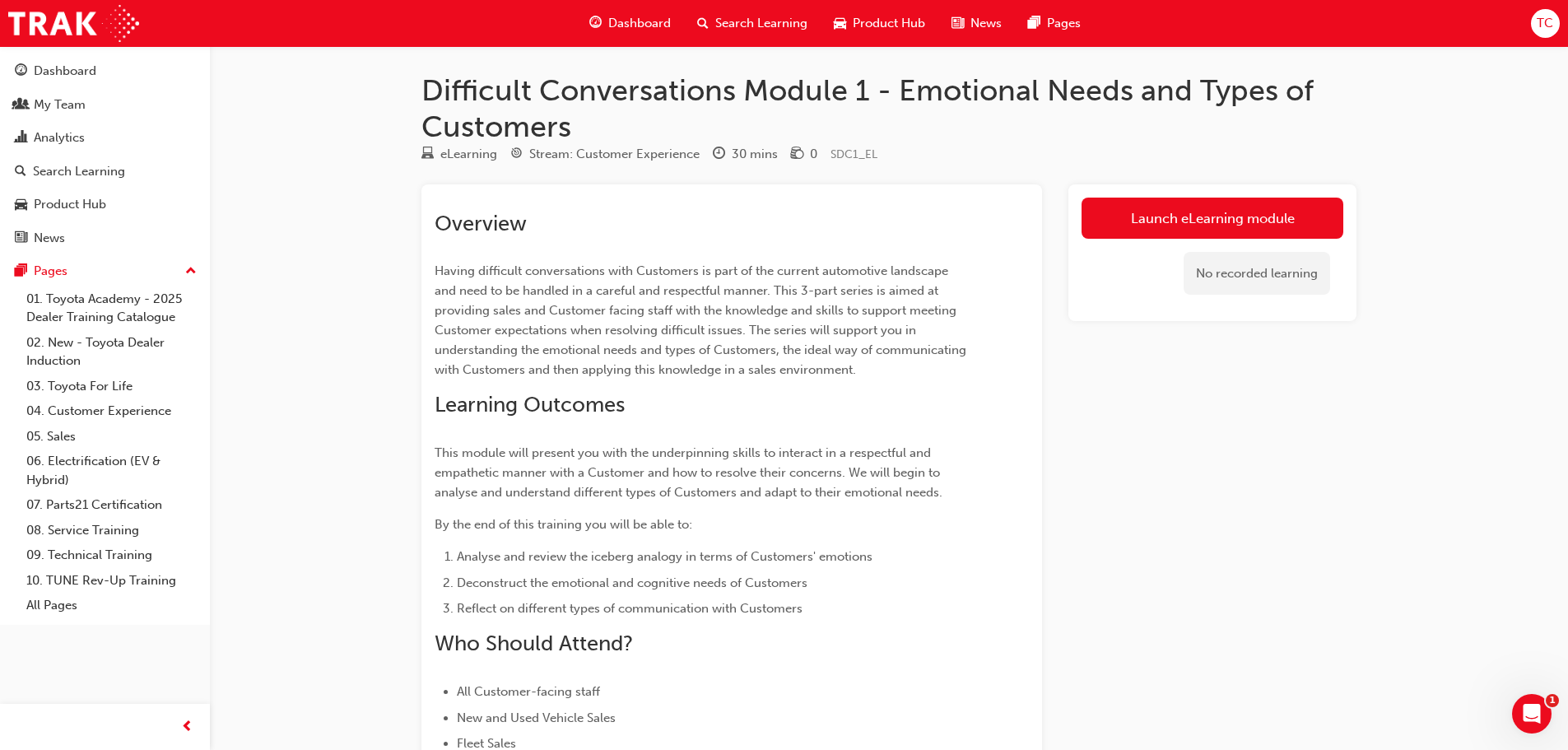
drag, startPoint x: 723, startPoint y: 358, endPoint x: 637, endPoint y: 76, distance: 294.8
click at [723, 359] on p "Having difficult conversations with Customers is part of the current automotive…" at bounding box center [702, 320] width 535 height 119
